Goal: Task Accomplishment & Management: Use online tool/utility

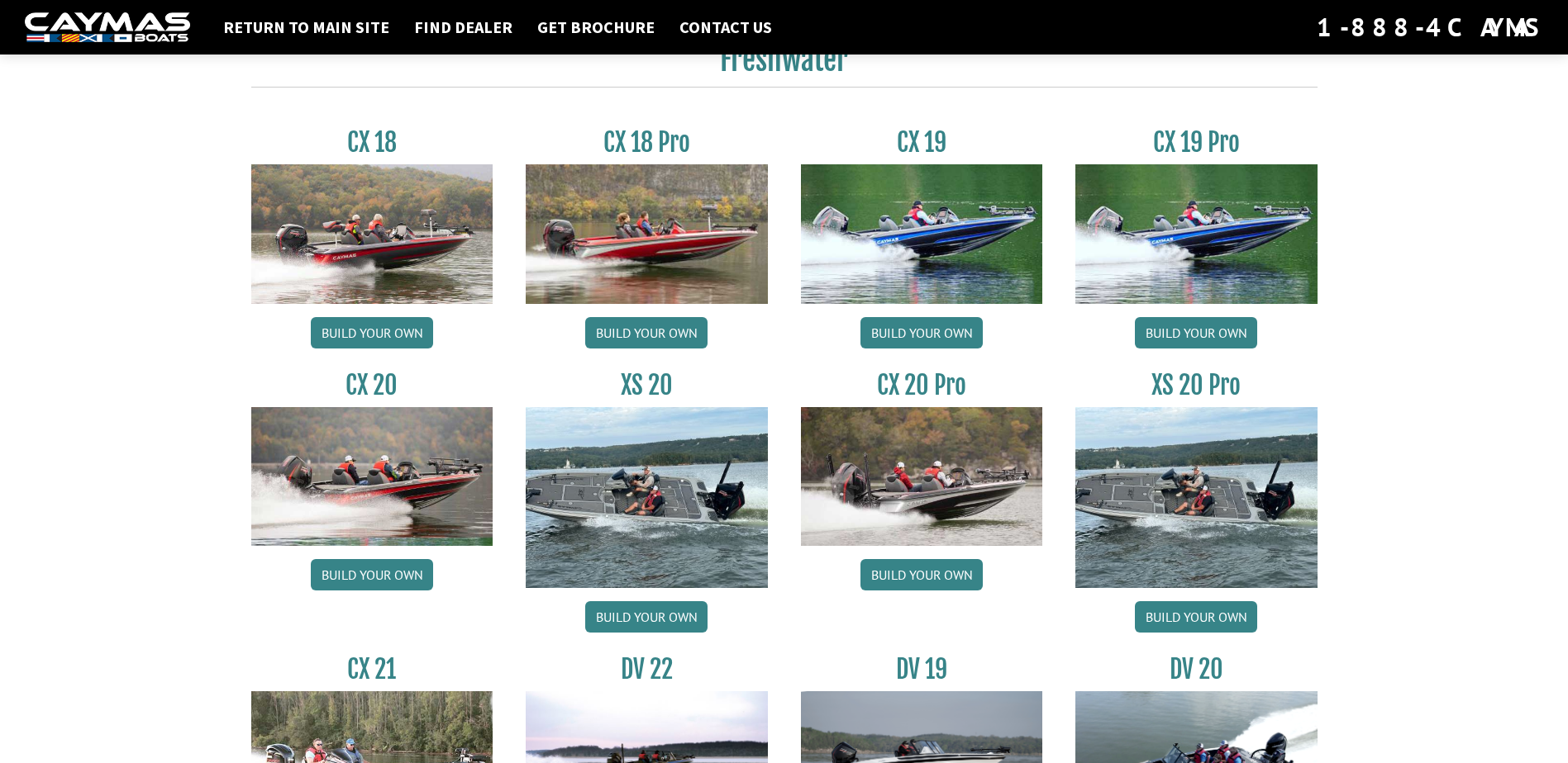
scroll to position [1405, 0]
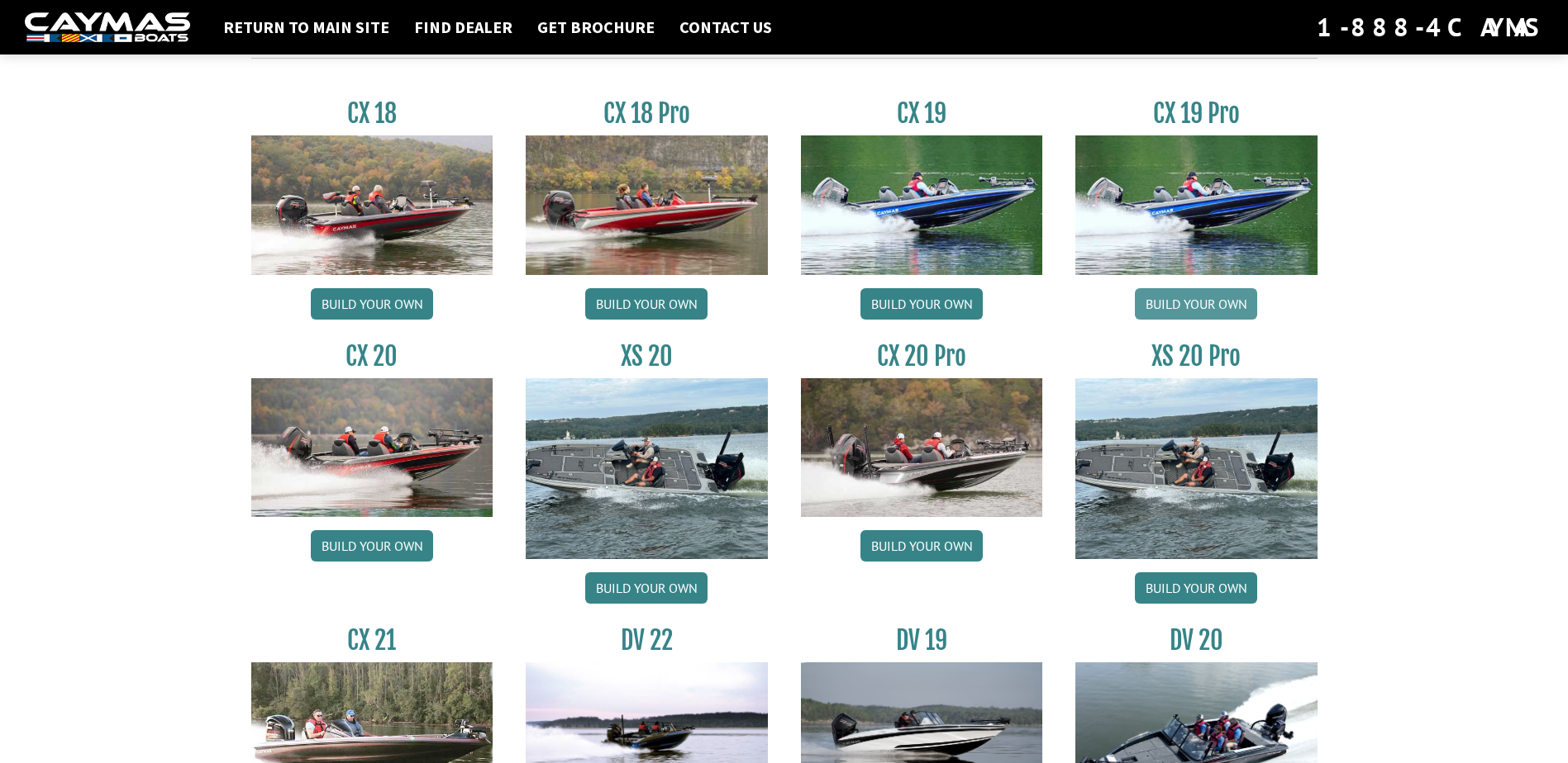
click at [1188, 298] on link "Build your own" at bounding box center [1196, 304] width 122 height 32
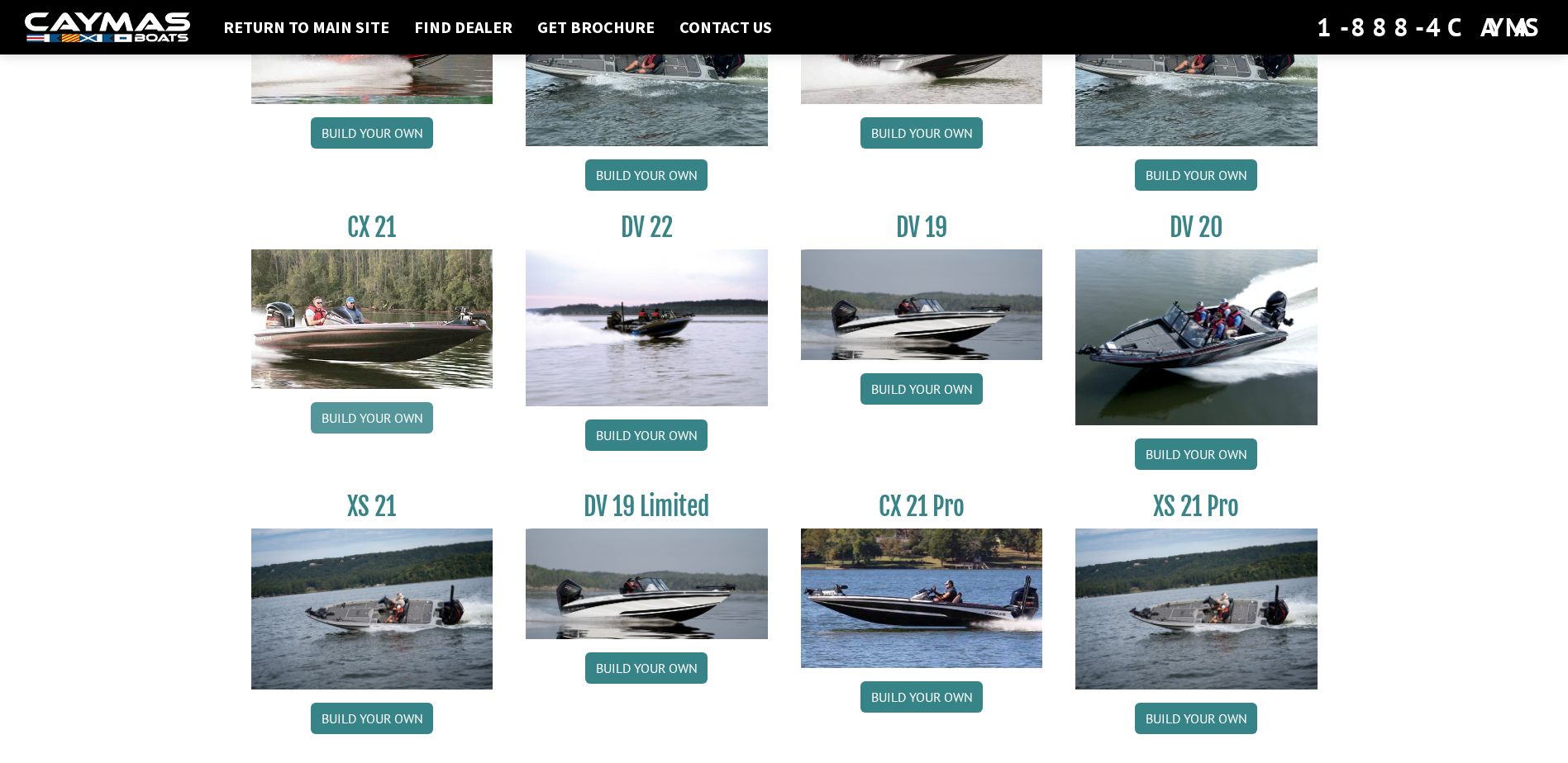
scroll to position [1863, 0]
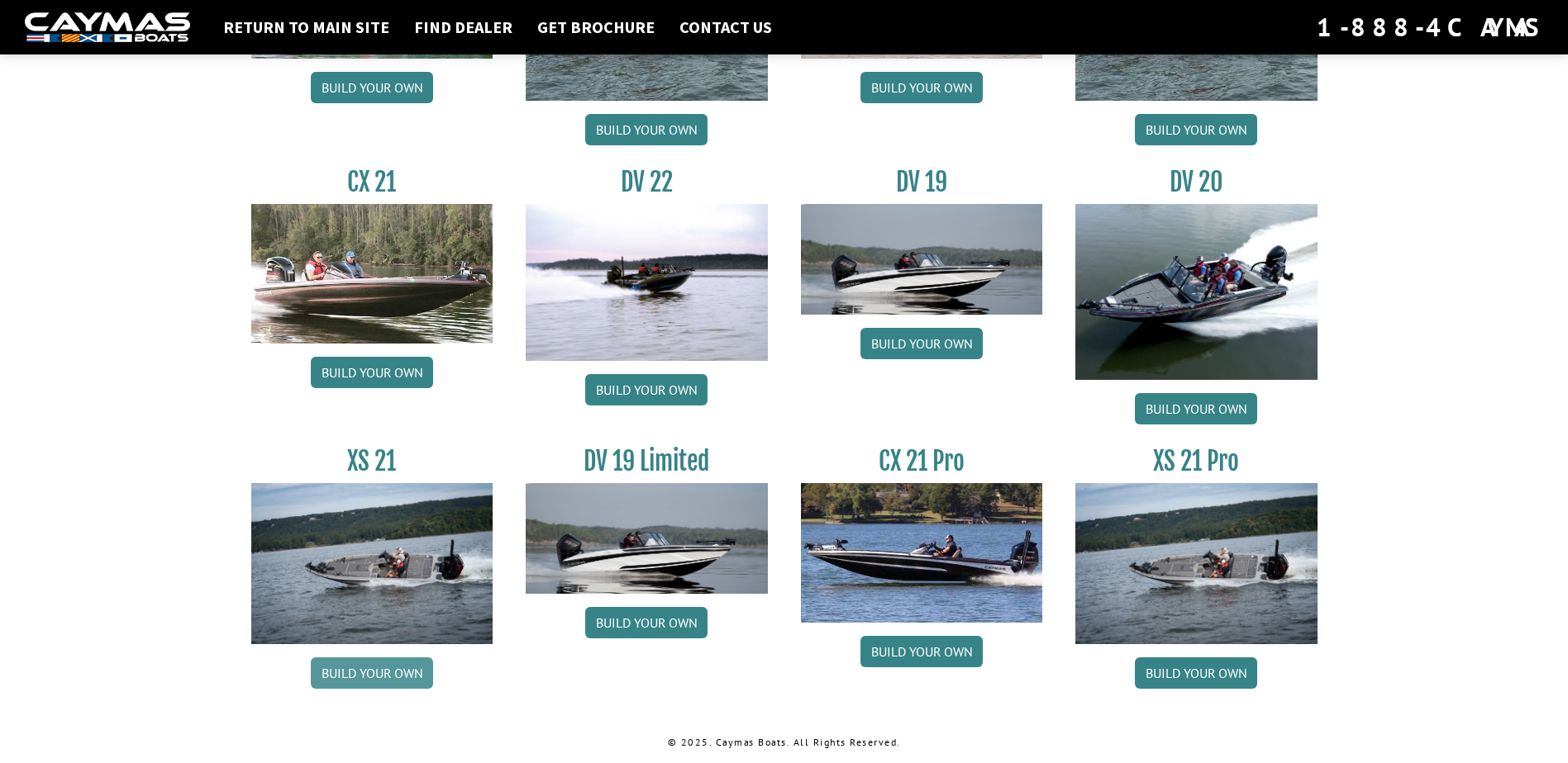
click at [409, 665] on link "Build your own" at bounding box center [372, 673] width 122 height 32
click at [391, 368] on link "Build your own" at bounding box center [372, 373] width 122 height 32
click at [367, 668] on link "Build your own" at bounding box center [372, 673] width 122 height 32
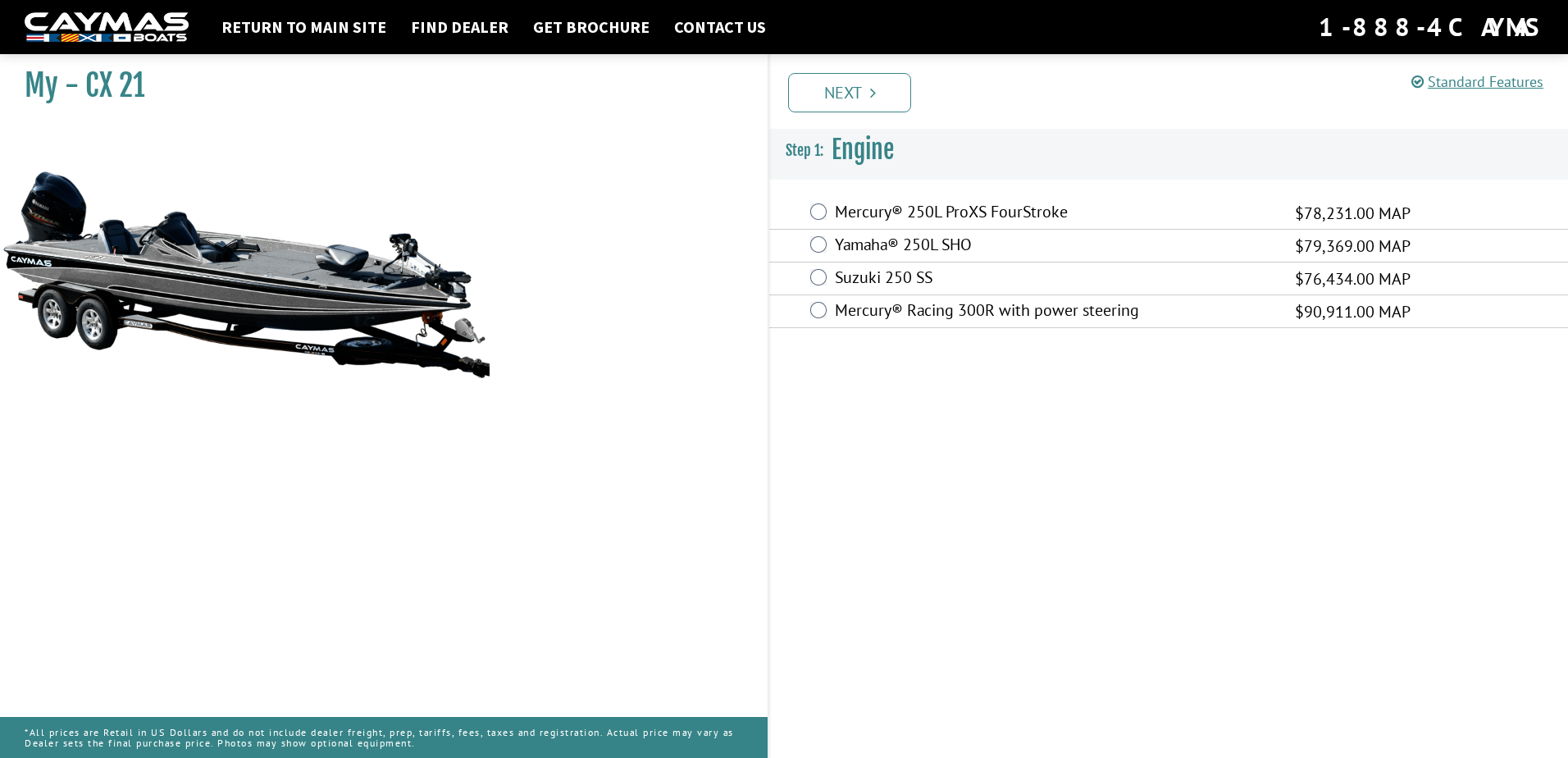
click at [873, 214] on label "Mercury® 250L ProXS FourStroke" at bounding box center [1054, 213] width 439 height 24
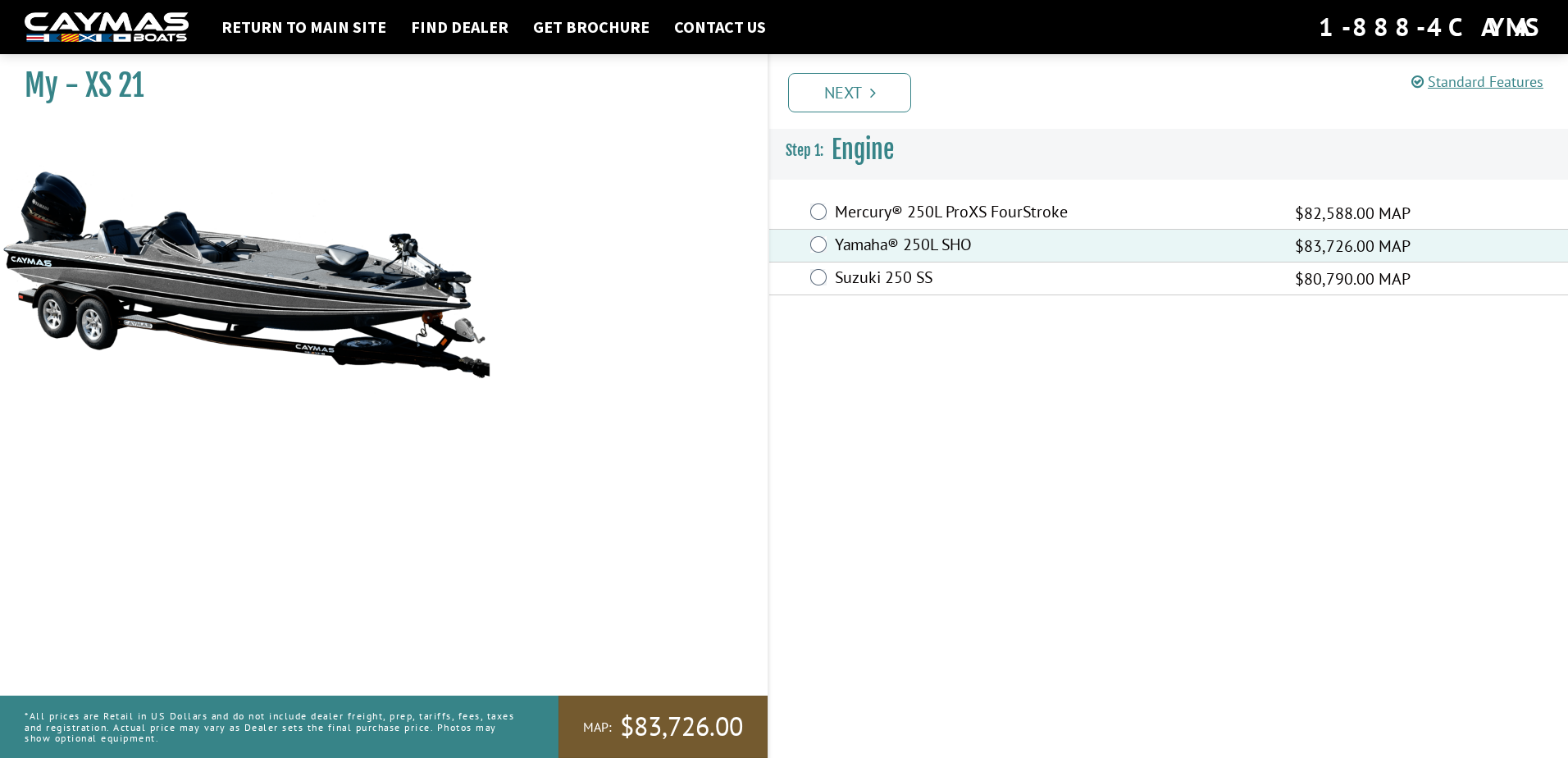
click at [678, 727] on span "$83,726.00" at bounding box center [682, 727] width 123 height 34
click at [687, 724] on span "$83,726.00" at bounding box center [682, 727] width 123 height 34
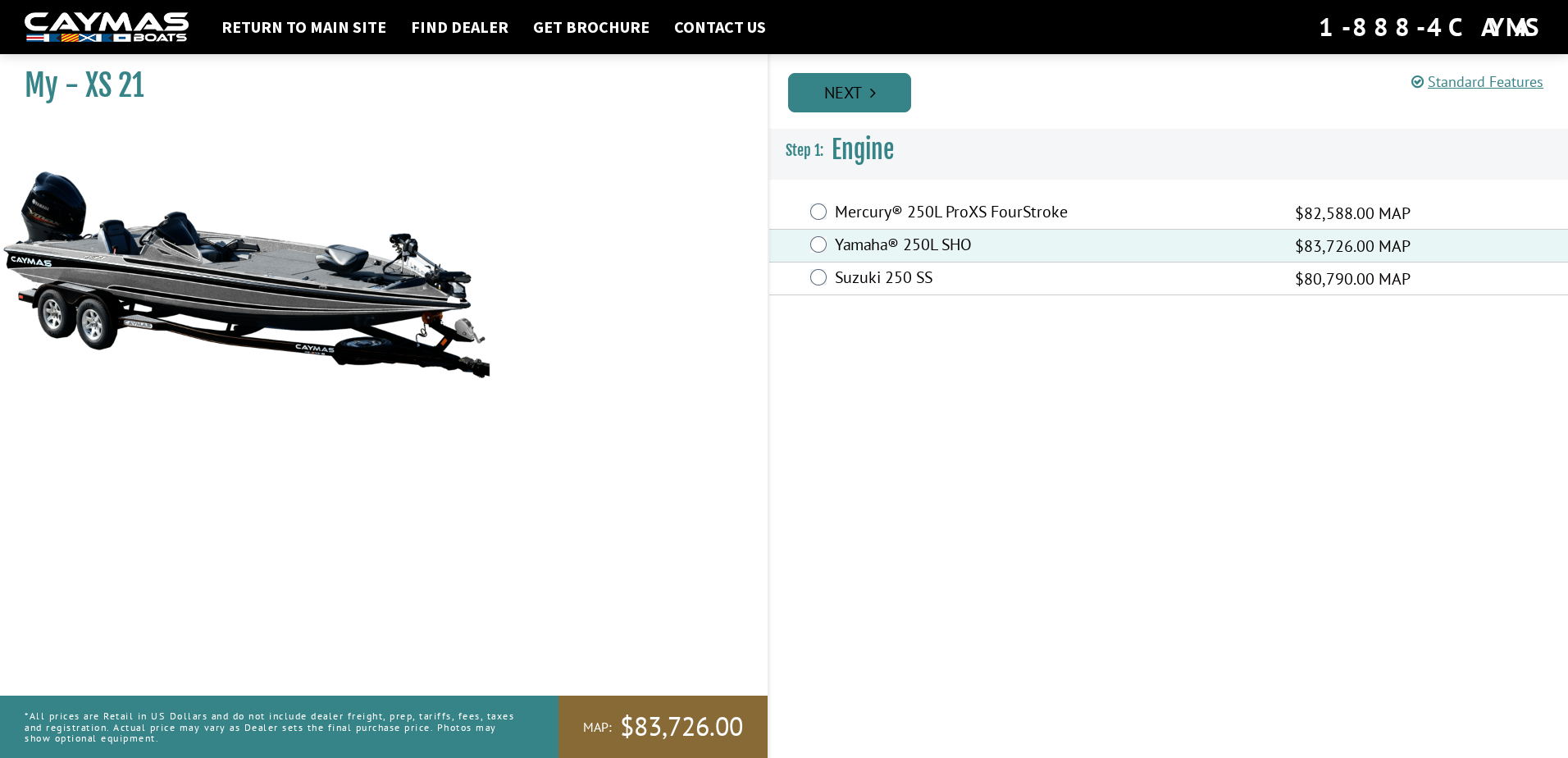
click at [870, 98] on icon "Pagination" at bounding box center [873, 92] width 6 height 17
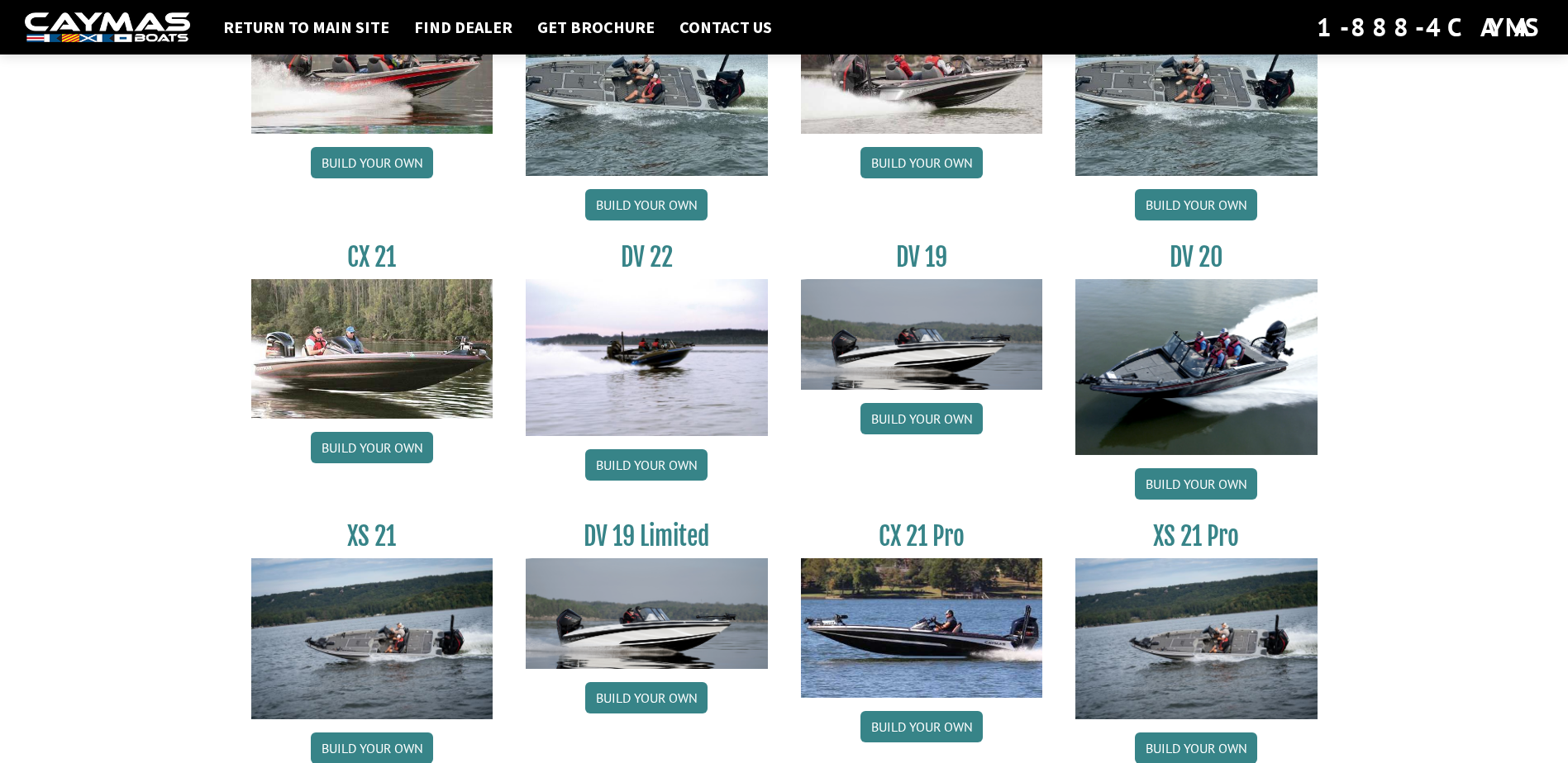
scroll to position [1863, 0]
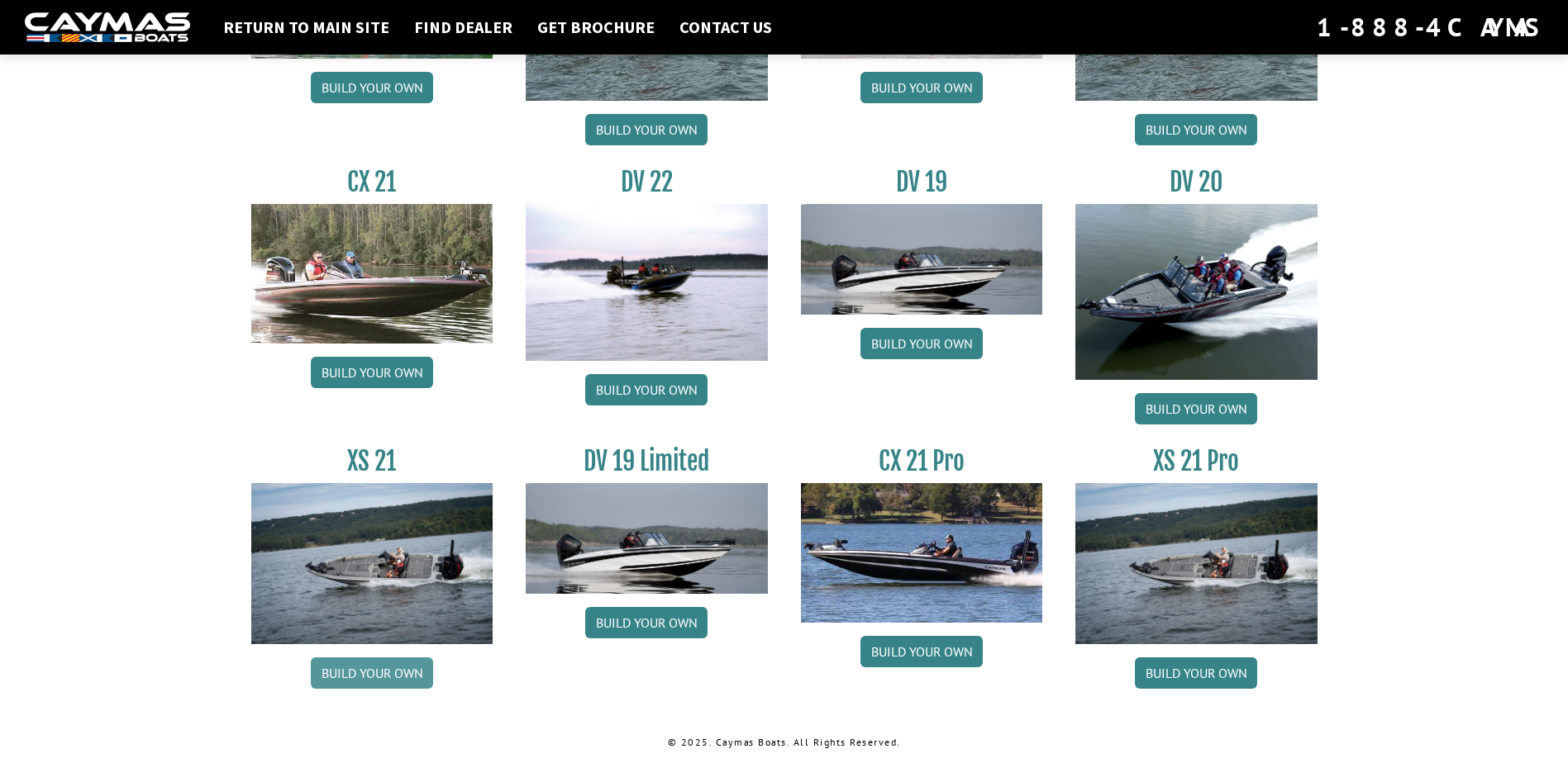
click at [381, 666] on link "Build your own" at bounding box center [372, 673] width 122 height 32
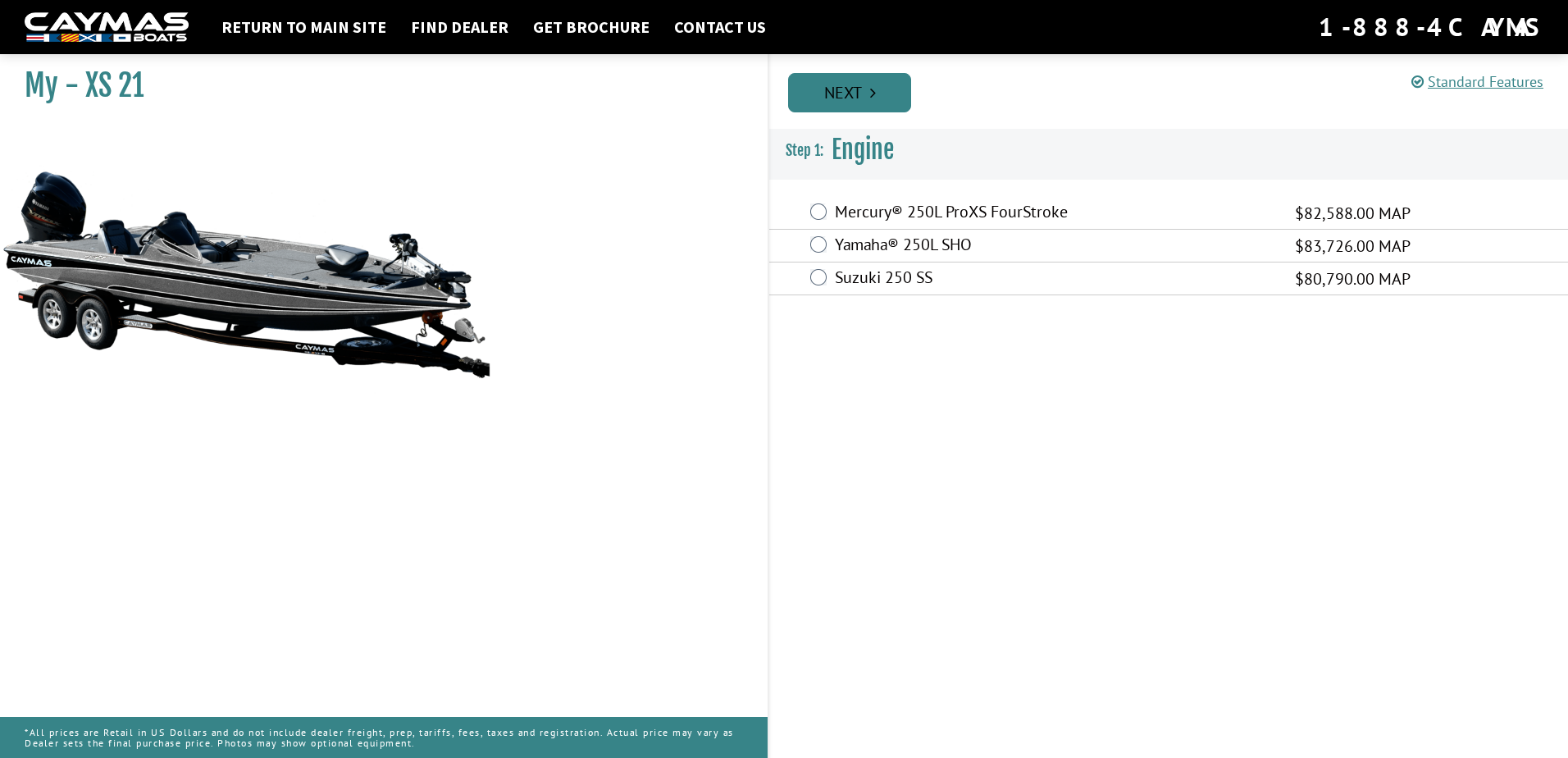
click at [863, 82] on link "Next" at bounding box center [850, 93] width 123 height 39
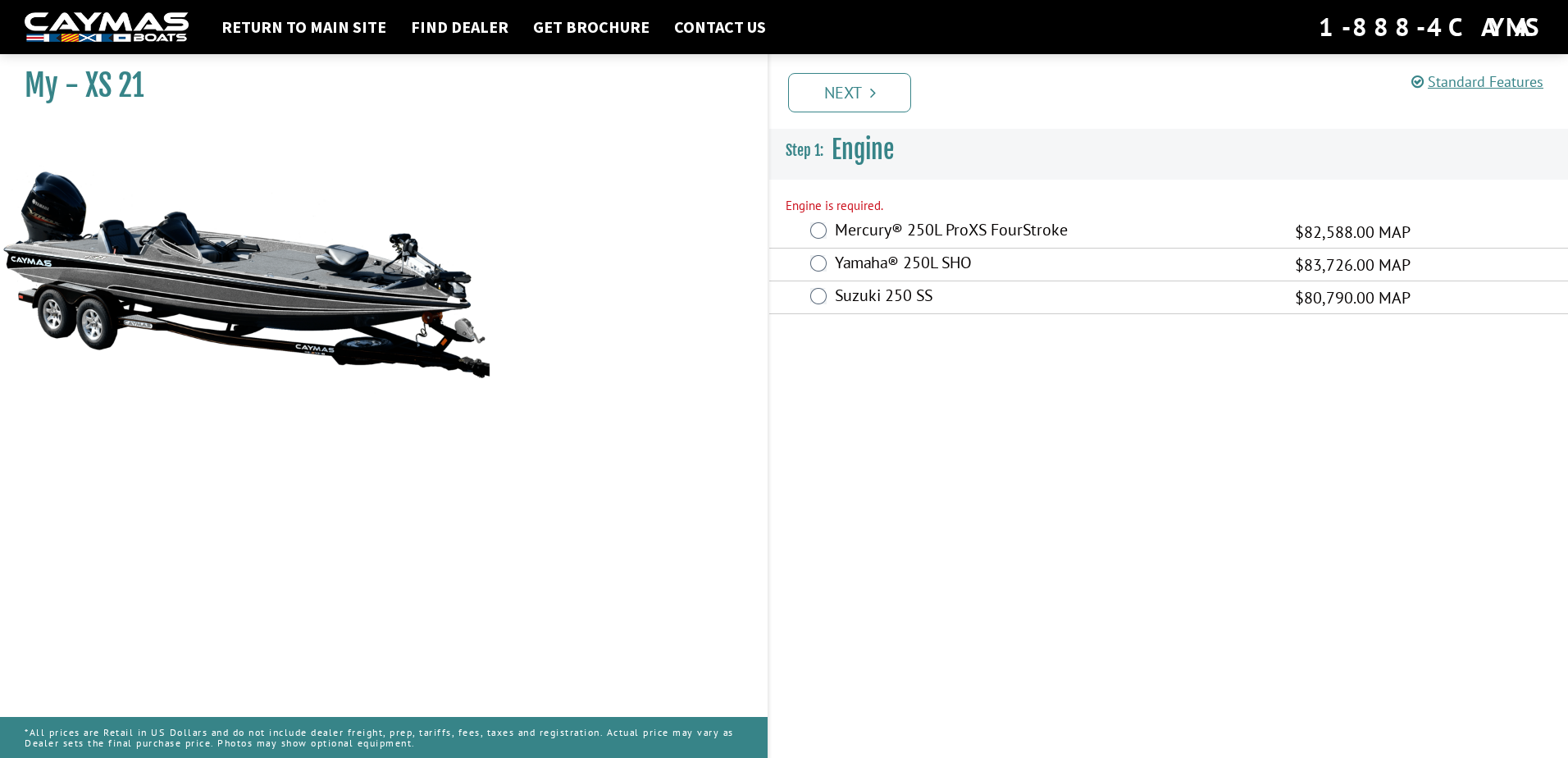
click at [856, 202] on div "Engine is required." at bounding box center [1169, 206] width 766 height 19
click at [858, 209] on div "Engine is required." at bounding box center [1169, 206] width 766 height 19
click at [863, 80] on link "Next" at bounding box center [850, 93] width 123 height 39
click at [853, 89] on link "Next" at bounding box center [850, 93] width 123 height 39
click at [811, 99] on link "Next" at bounding box center [850, 93] width 123 height 39
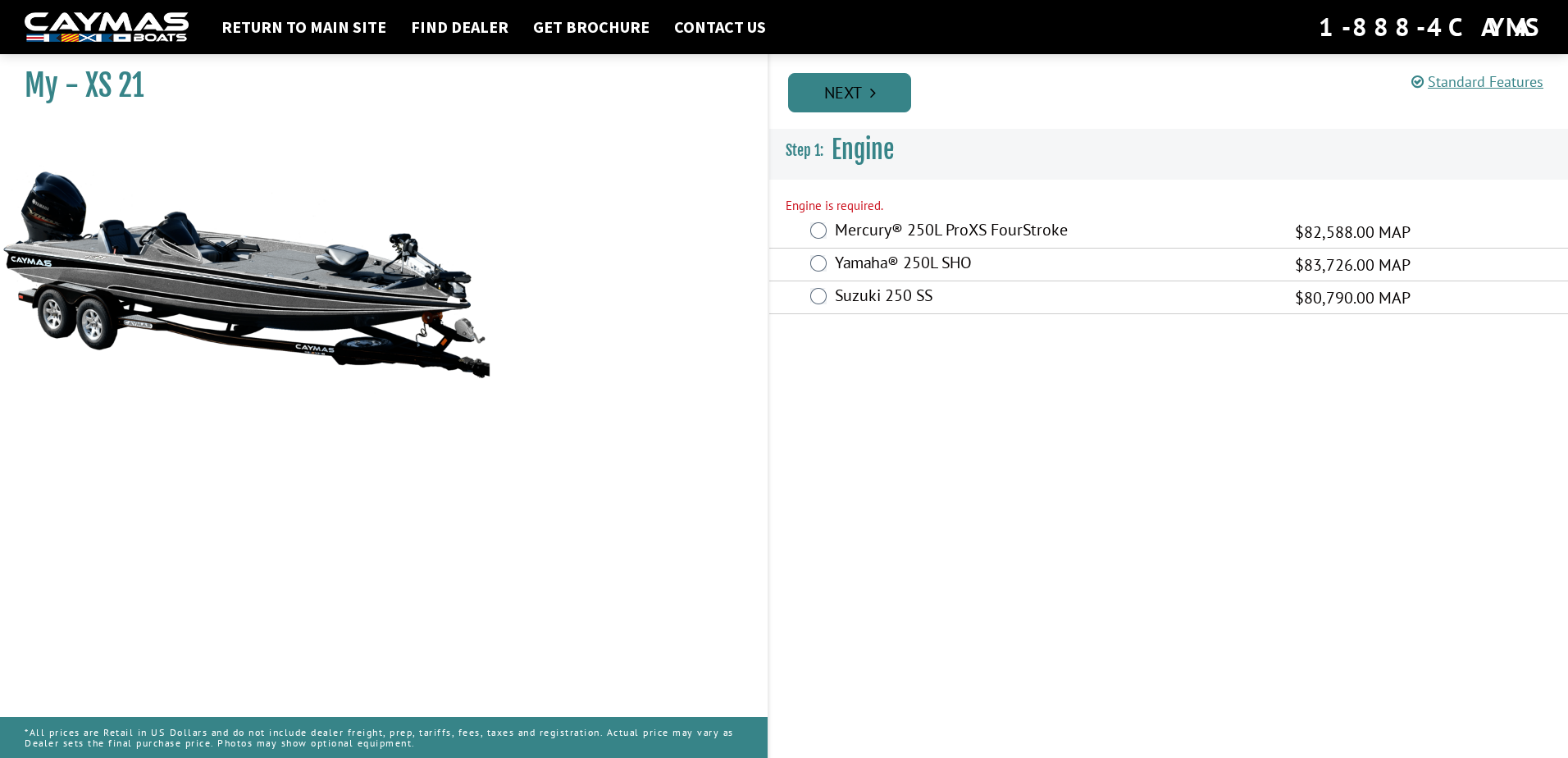
click at [813, 96] on link "Next" at bounding box center [850, 93] width 123 height 39
click at [859, 168] on h3 "Engine" at bounding box center [1169, 150] width 799 height 61
drag, startPoint x: 859, startPoint y: 168, endPoint x: 860, endPoint y: 160, distance: 8.1
click at [860, 160] on h3 "Engine" at bounding box center [1169, 150] width 799 height 61
click at [862, 158] on h3 "Engine" at bounding box center [1169, 150] width 799 height 61
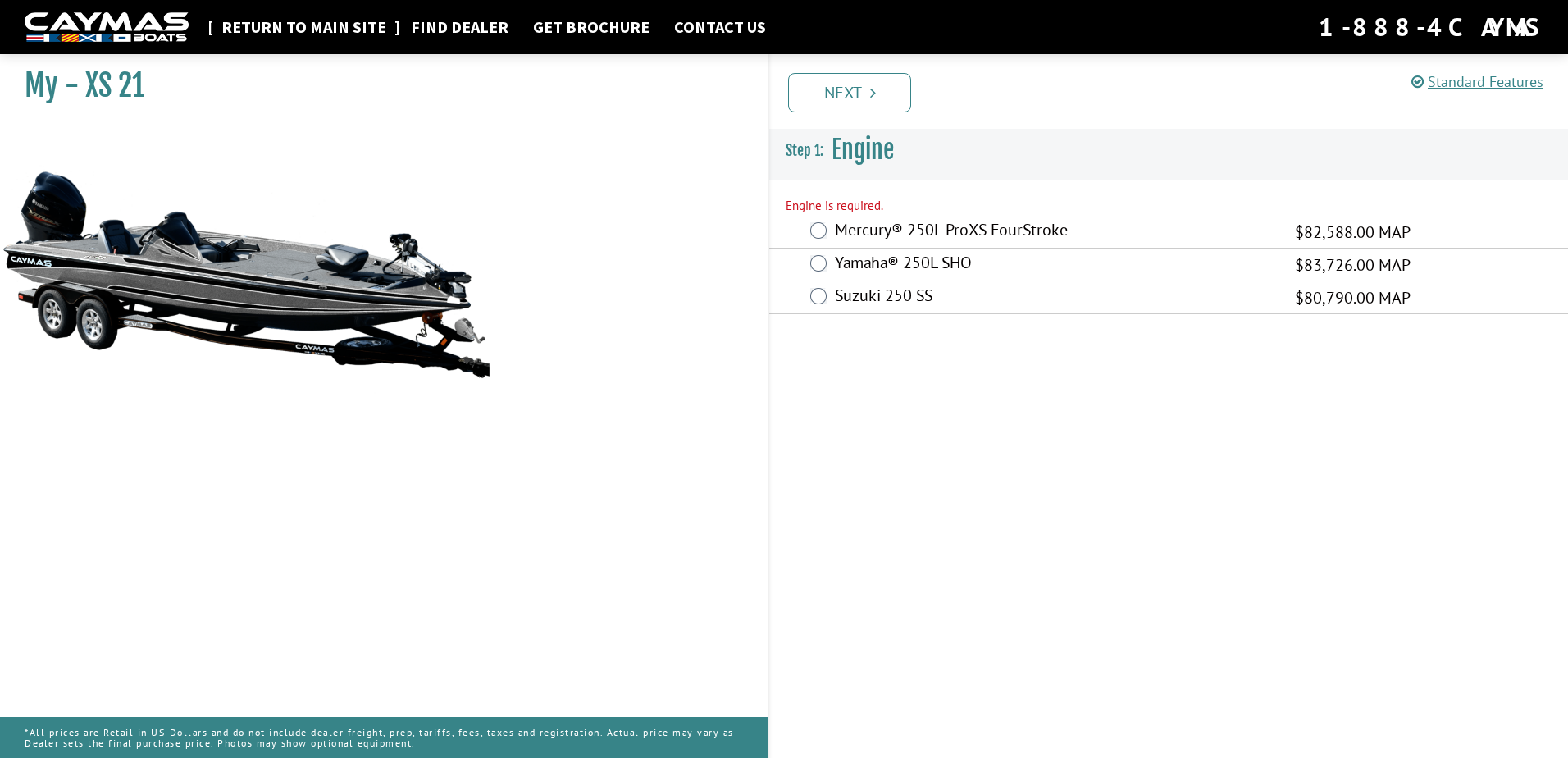
click at [273, 18] on nav "Return to main site Find Dealer Get Brochure Contact Us 1-888-4CAYMAS" at bounding box center [784, 26] width 1519 height 36
click at [463, 31] on link "Find Dealer" at bounding box center [459, 27] width 114 height 22
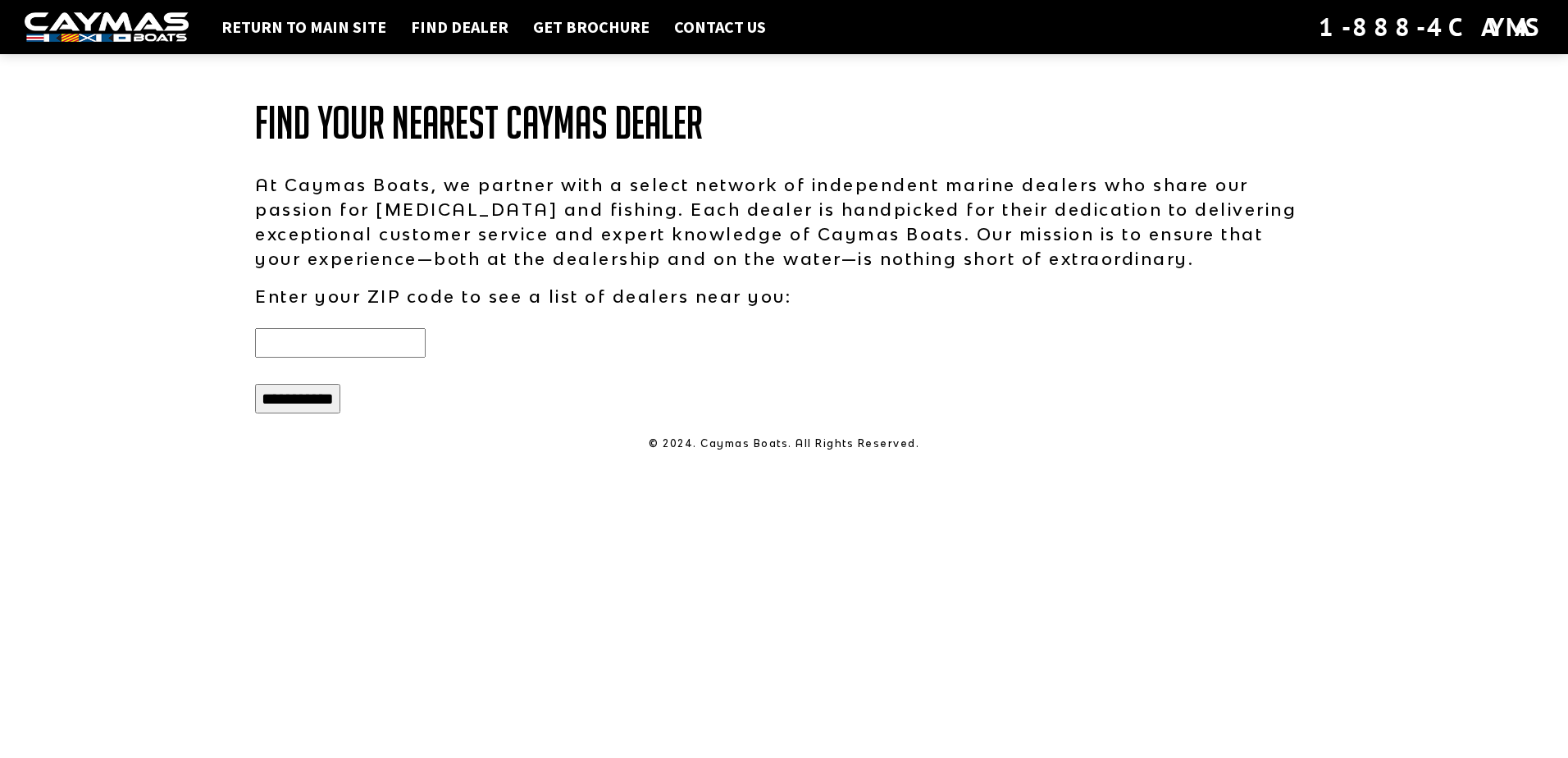
click at [541, 38] on nav "Return to main site Find Dealer Get Brochure Contact Us 1-888-4CAYMAS" at bounding box center [784, 26] width 1519 height 36
click at [683, 29] on link "Contact Us" at bounding box center [719, 27] width 109 height 22
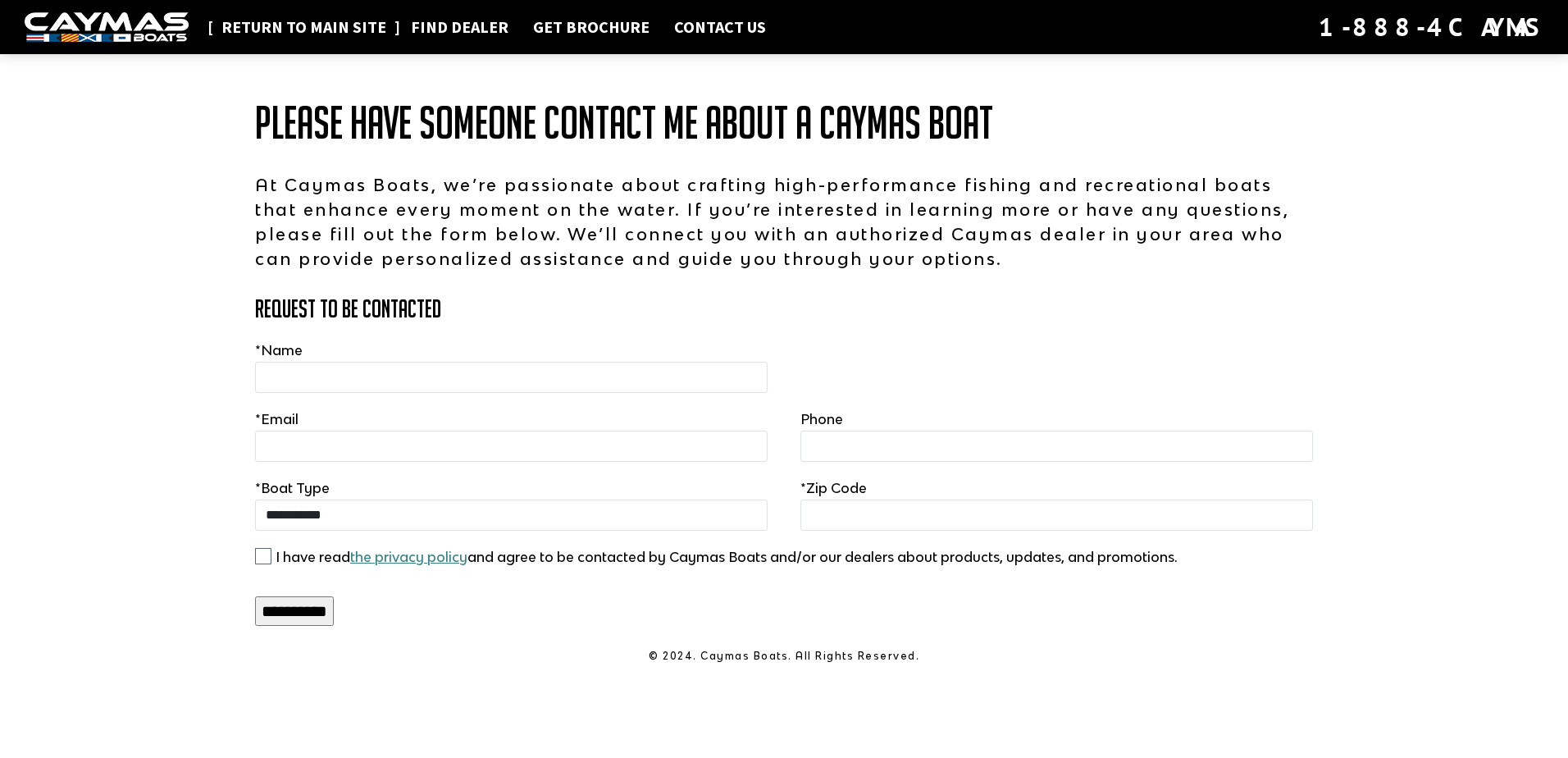
click at [279, 37] on link "Return to main site" at bounding box center [303, 27] width 181 height 22
